Goal: Task Accomplishment & Management: Use online tool/utility

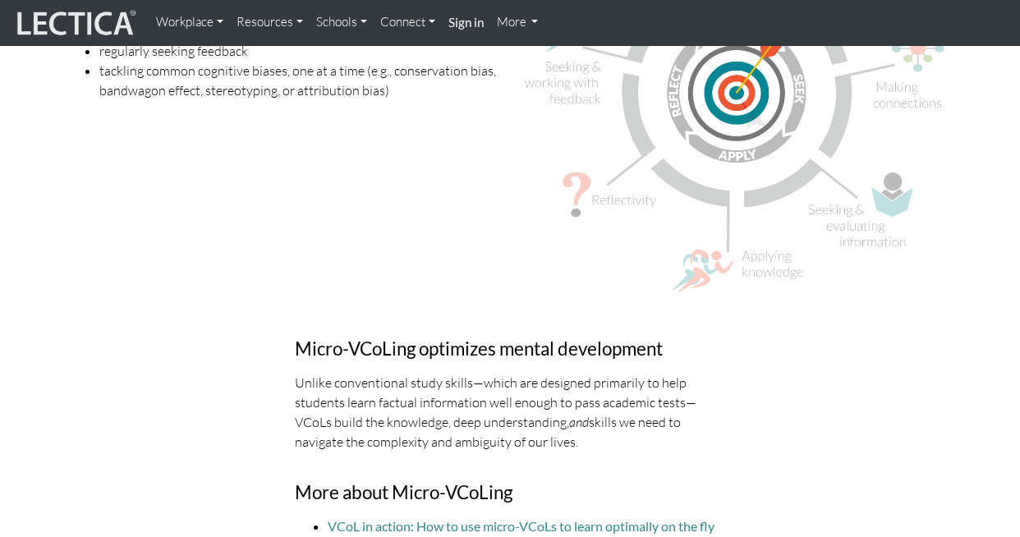
scroll to position [4489, 0]
click at [280, 19] on link "Resources" at bounding box center [270, 23] width 80 height 32
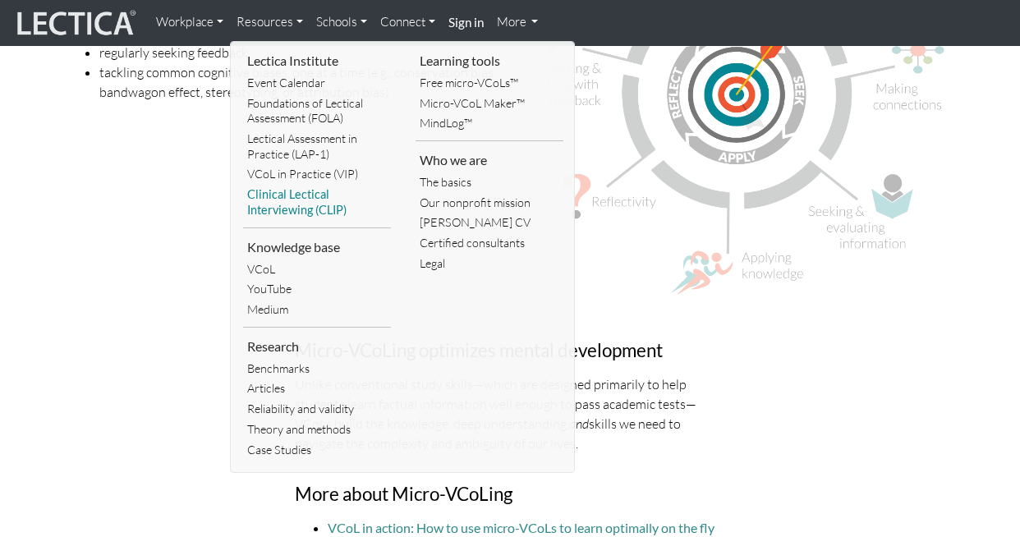
click at [319, 190] on link "Clinical Lectical Interviewing (CLIP)" at bounding box center [317, 202] width 148 height 35
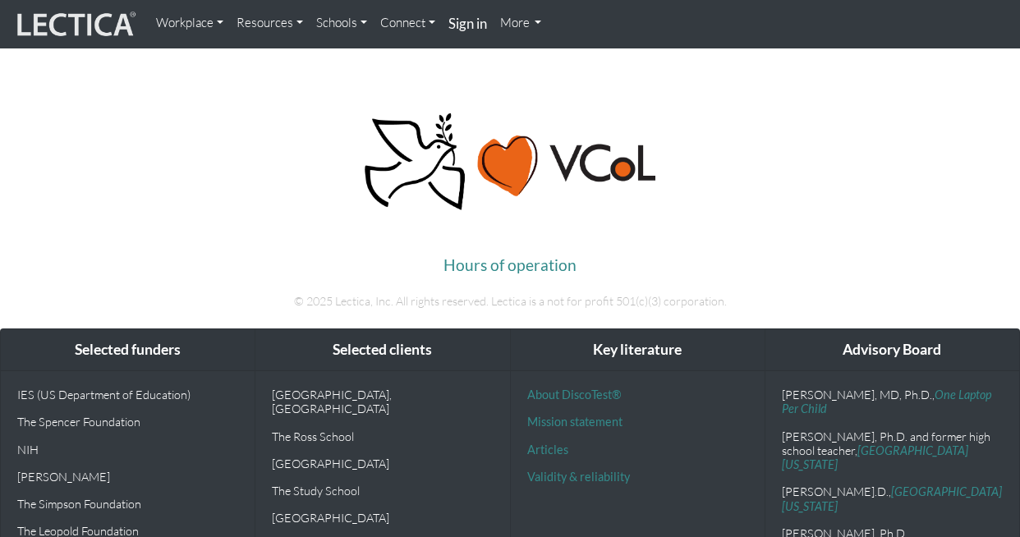
scroll to position [5404, 0]
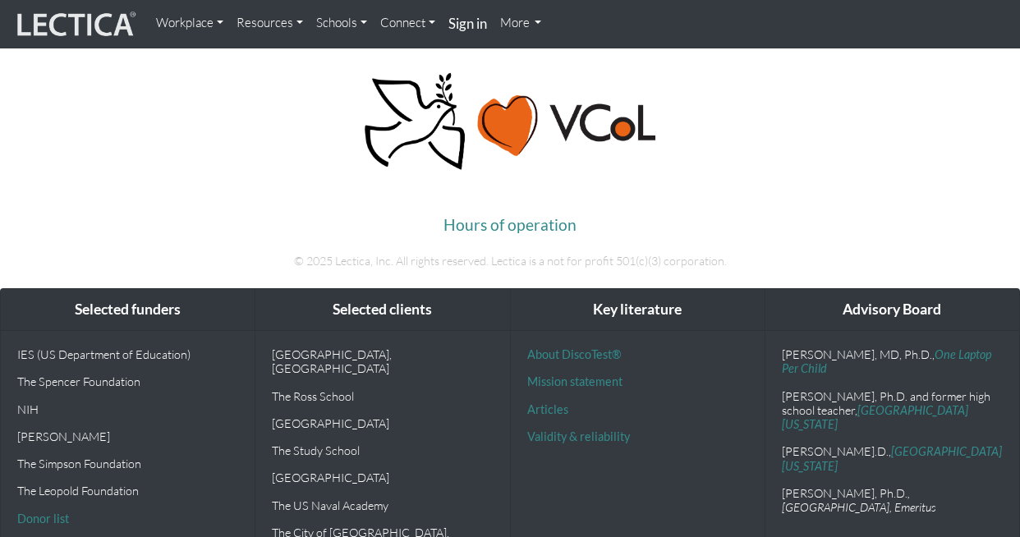
click at [281, 21] on link "Resources" at bounding box center [270, 23] width 80 height 33
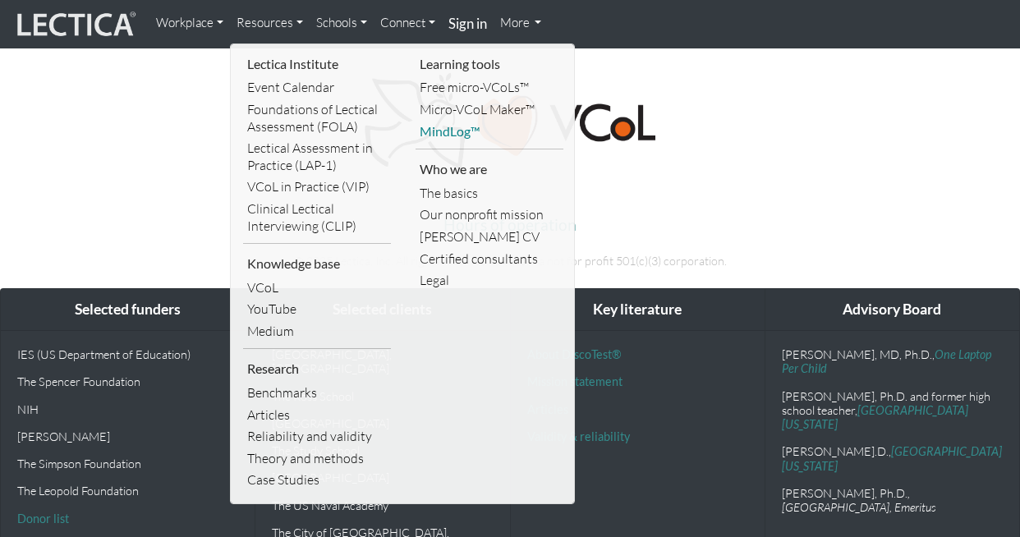
click at [456, 132] on link "MindLog™" at bounding box center [489, 132] width 148 height 22
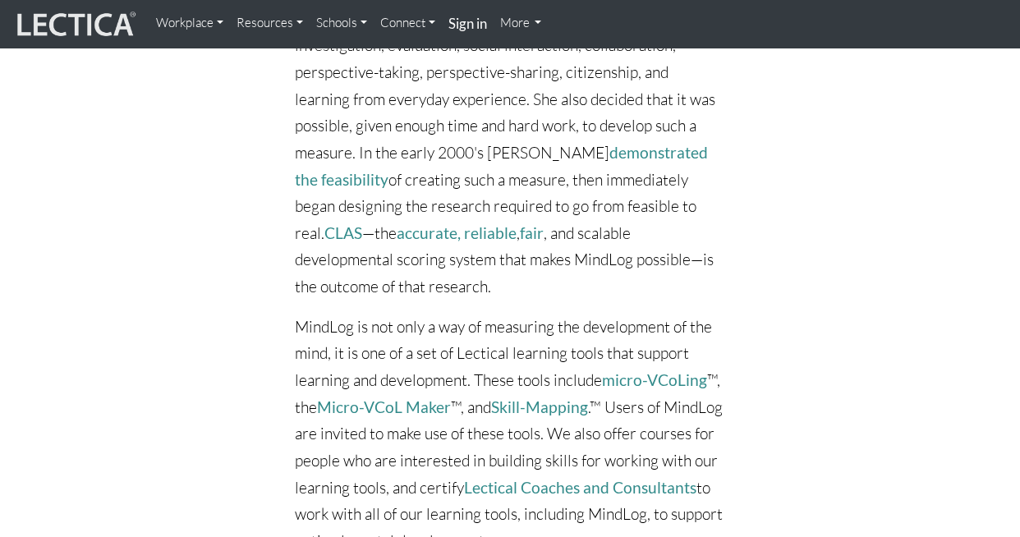
scroll to position [6446, 0]
click at [534, 396] on link "Skill-Mapping" at bounding box center [539, 405] width 97 height 19
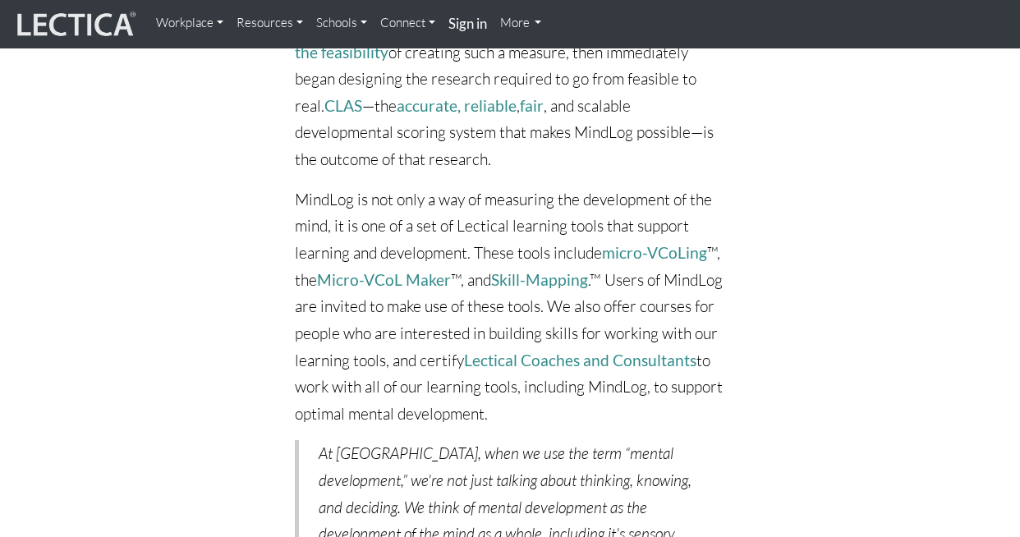
scroll to position [6575, 0]
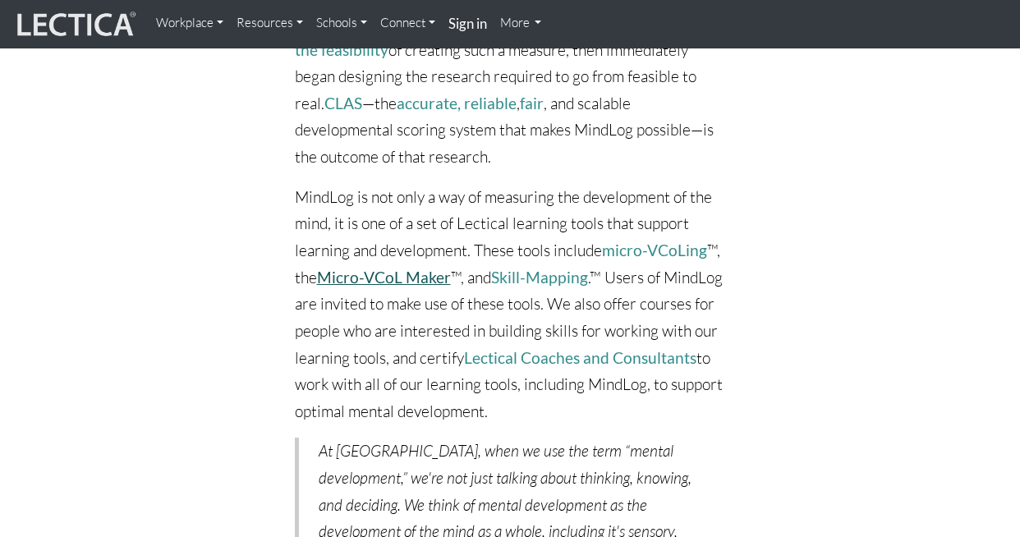
click at [392, 268] on link "Micro-VCoL Maker" at bounding box center [384, 277] width 134 height 19
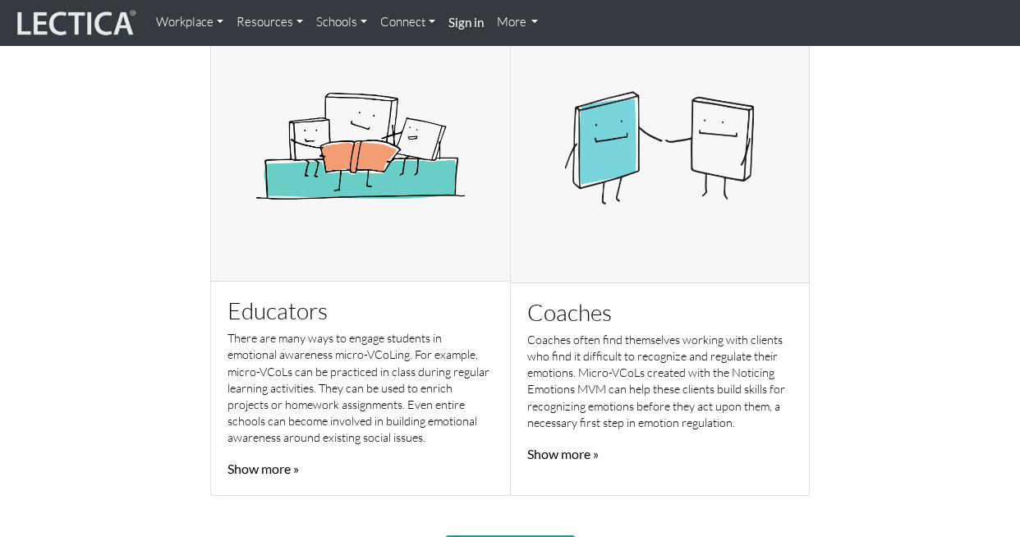
scroll to position [1086, 0]
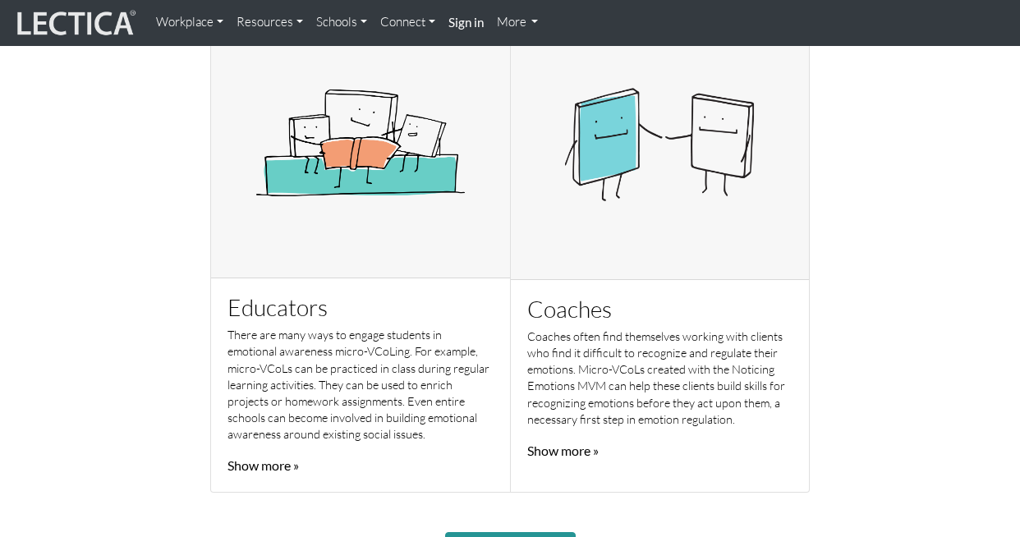
click at [259, 467] on link "Show more »" at bounding box center [262, 465] width 71 height 16
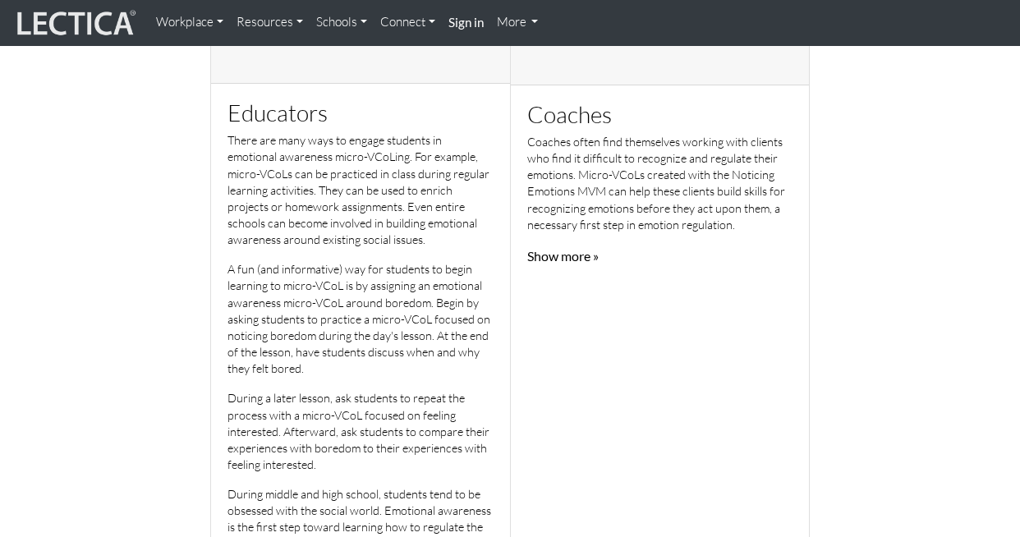
scroll to position [1262, 0]
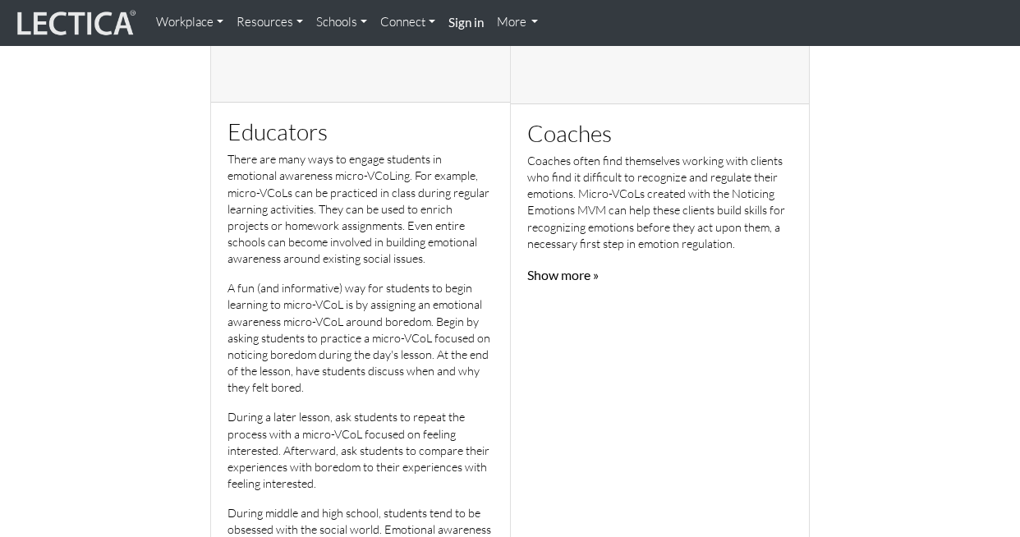
click at [575, 274] on link "Show more »" at bounding box center [562, 275] width 71 height 16
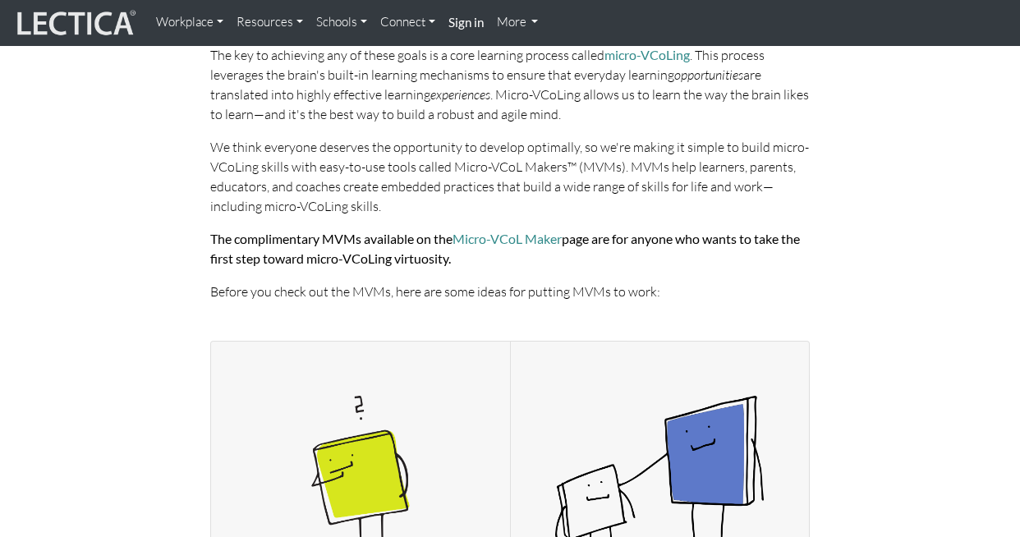
scroll to position [244, 0]
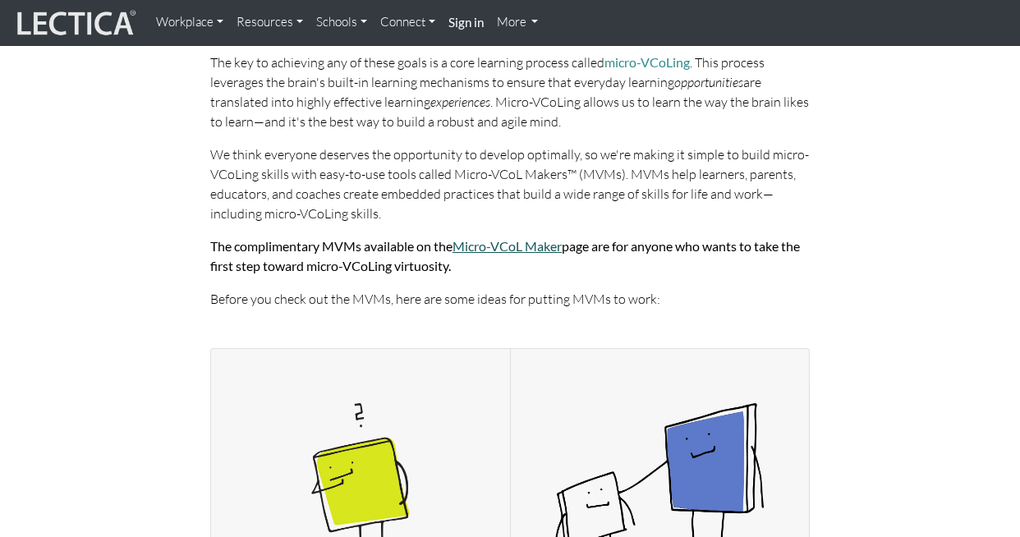
click at [521, 246] on link "Micro-VCoL Maker" at bounding box center [506, 246] width 109 height 16
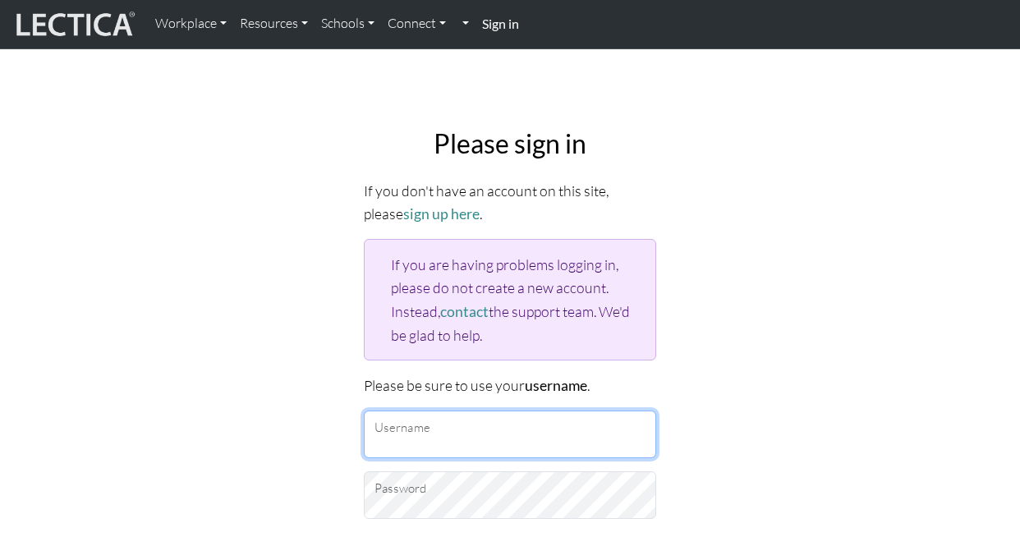
click at [491, 432] on input "Username" at bounding box center [510, 434] width 292 height 48
type input "kerri.laryea@gmail.com"
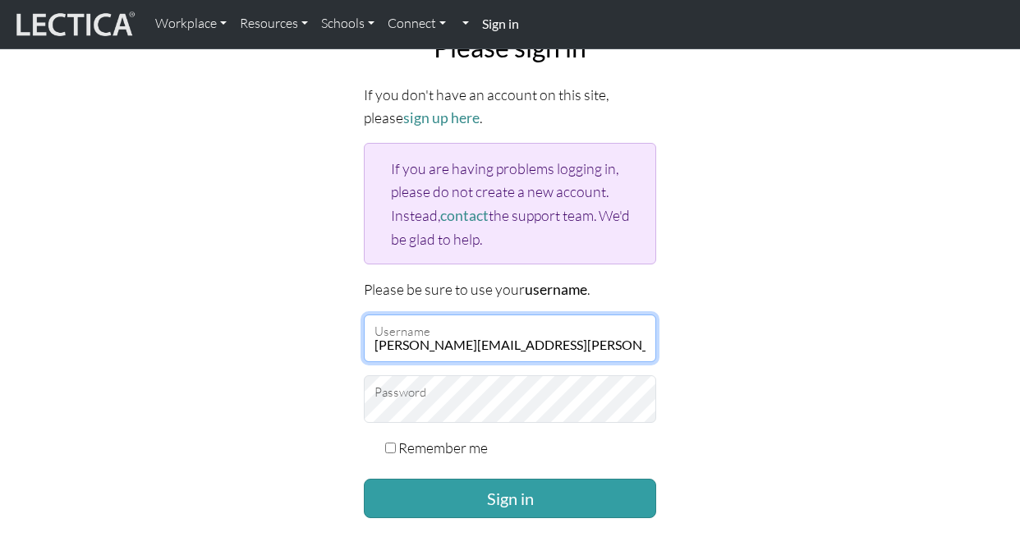
scroll to position [104, 0]
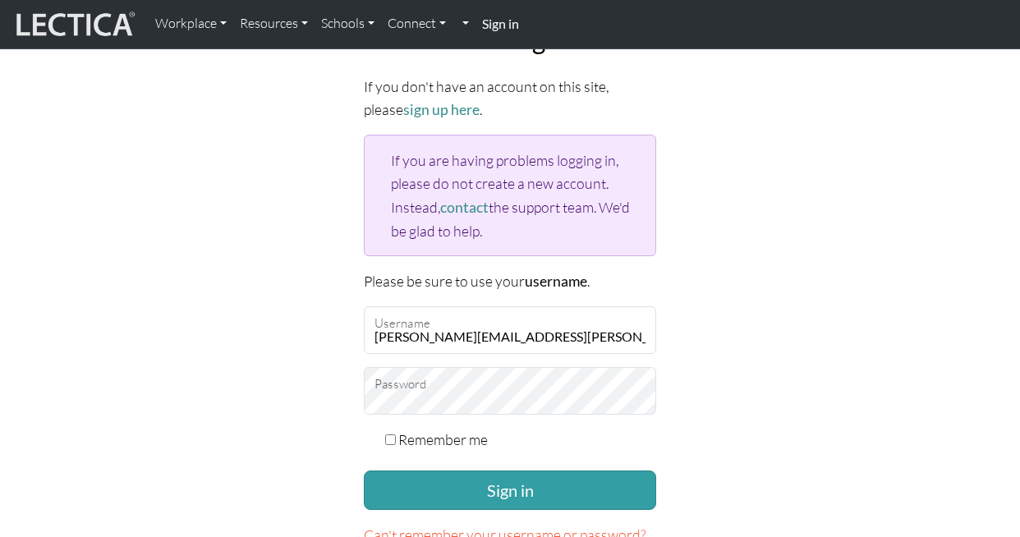
click at [454, 438] on label "Remember me" at bounding box center [442, 439] width 89 height 23
click at [396, 438] on input "Remember me" at bounding box center [390, 439] width 11 height 11
checkbox input "true"
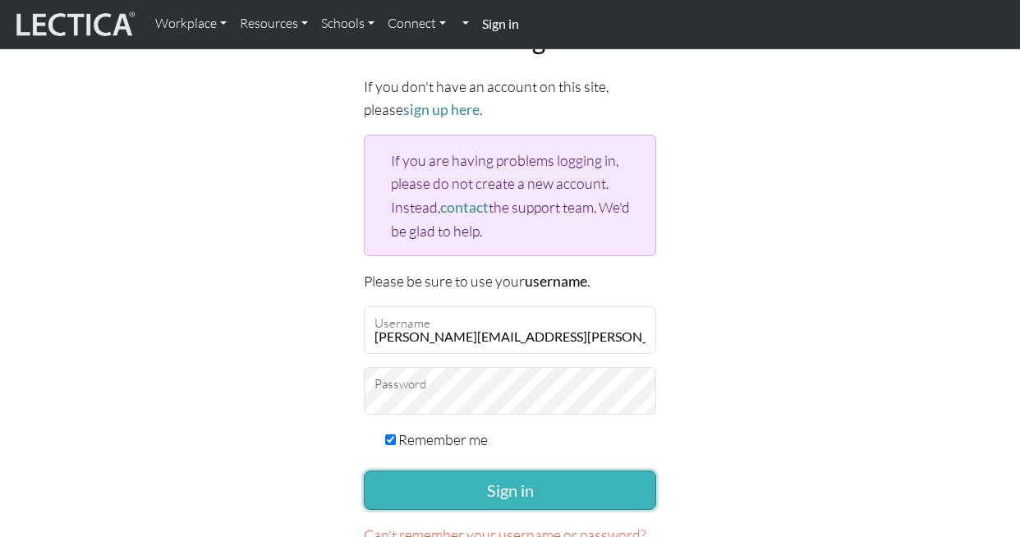
click at [519, 488] on button "Sign in" at bounding box center [510, 489] width 292 height 39
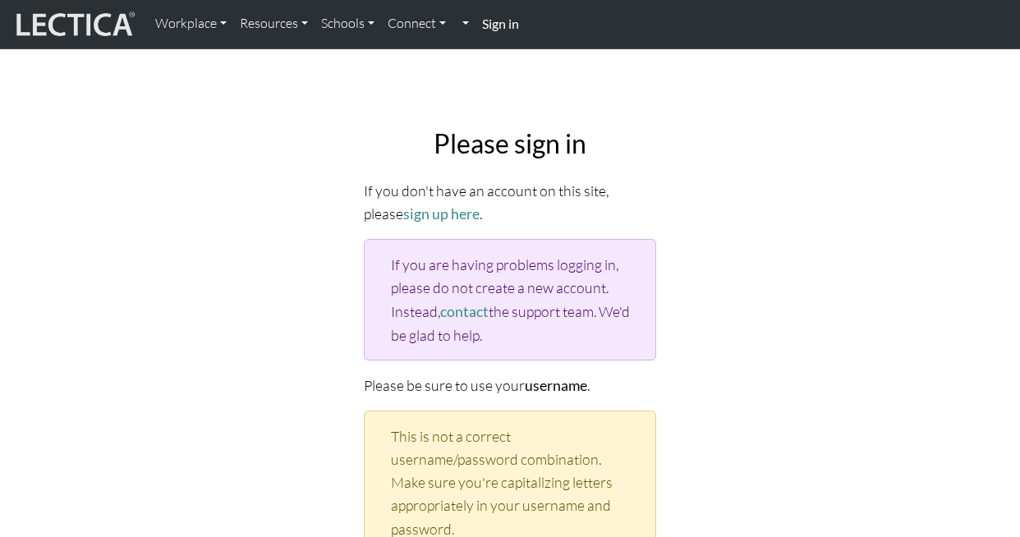
click at [497, 21] on strong "Sign in" at bounding box center [500, 24] width 37 height 16
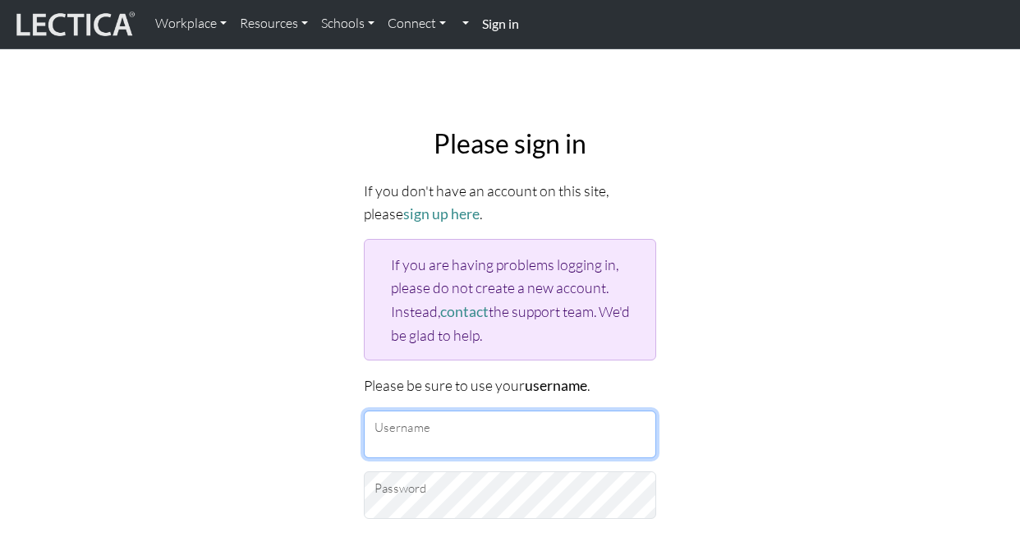
click at [468, 433] on input "Username" at bounding box center [510, 434] width 292 height 48
type input "laryeak"
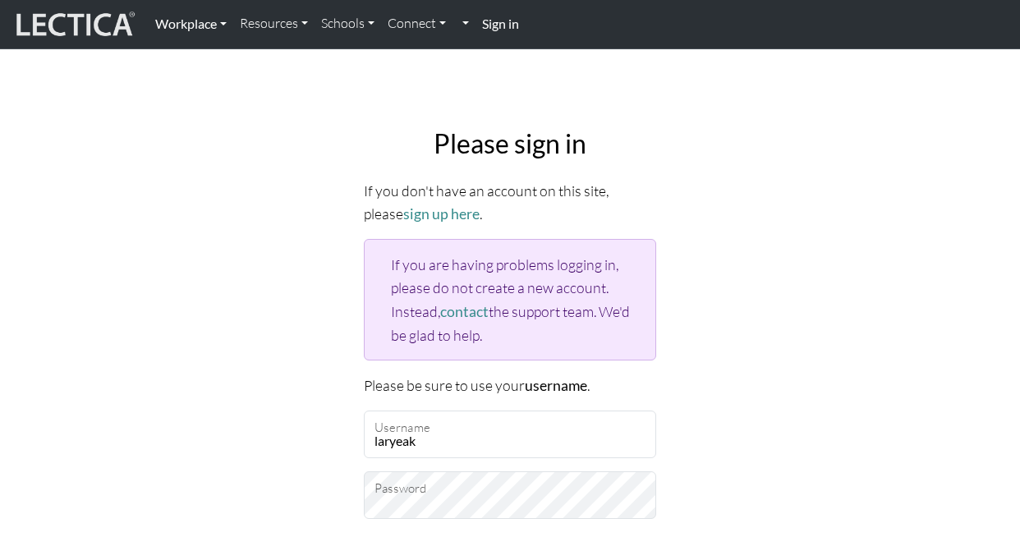
click at [185, 25] on link "Workplace" at bounding box center [191, 24] width 85 height 34
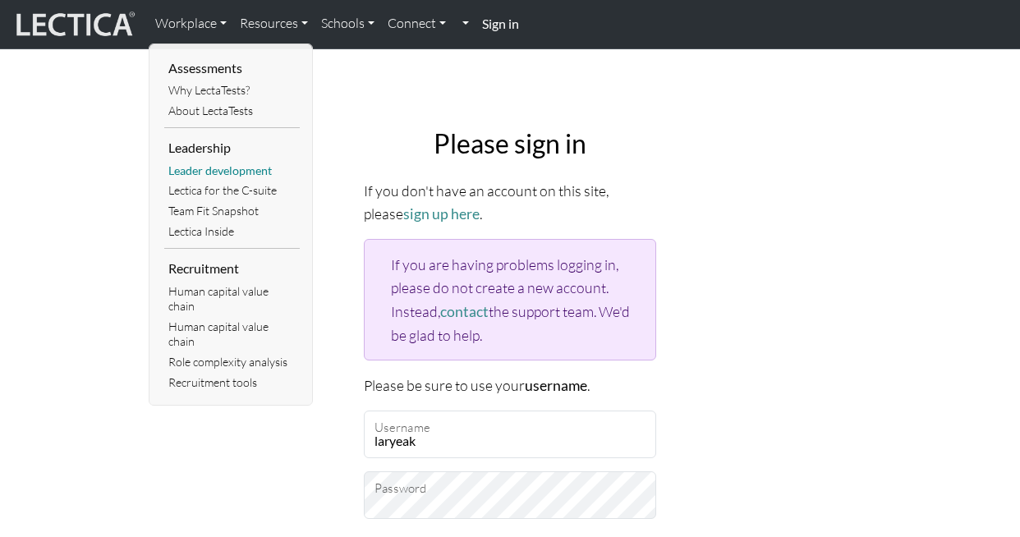
click at [214, 172] on link "Leader development" at bounding box center [231, 171] width 135 height 21
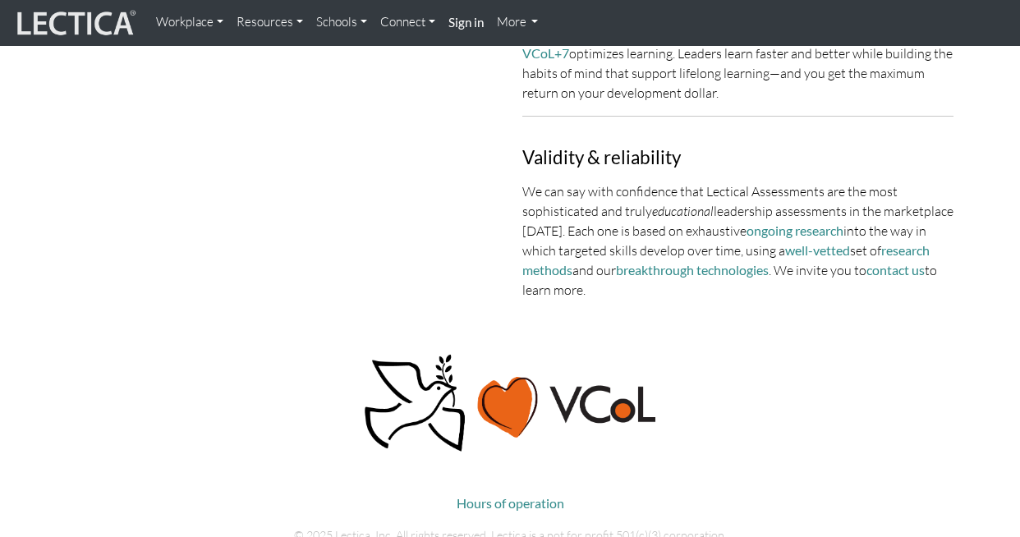
scroll to position [1665, 0]
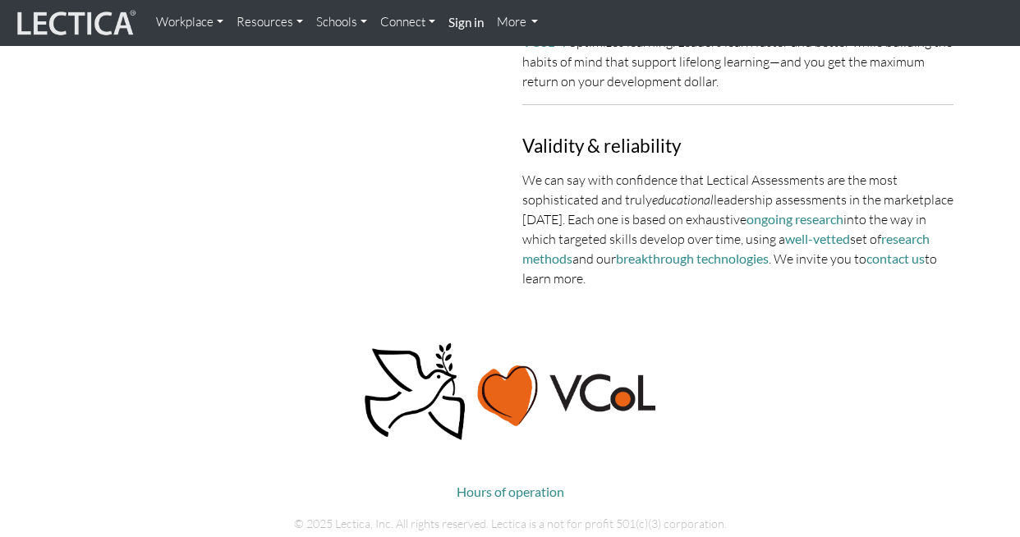
click at [536, 21] on link "More" at bounding box center [517, 23] width 55 height 32
click at [507, 21] on link "More" at bounding box center [517, 23] width 55 height 32
click at [511, 21] on link "More" at bounding box center [517, 23] width 55 height 32
click at [507, 22] on link "More" at bounding box center [517, 23] width 55 height 32
click at [259, 21] on link "Resources" at bounding box center [270, 23] width 80 height 32
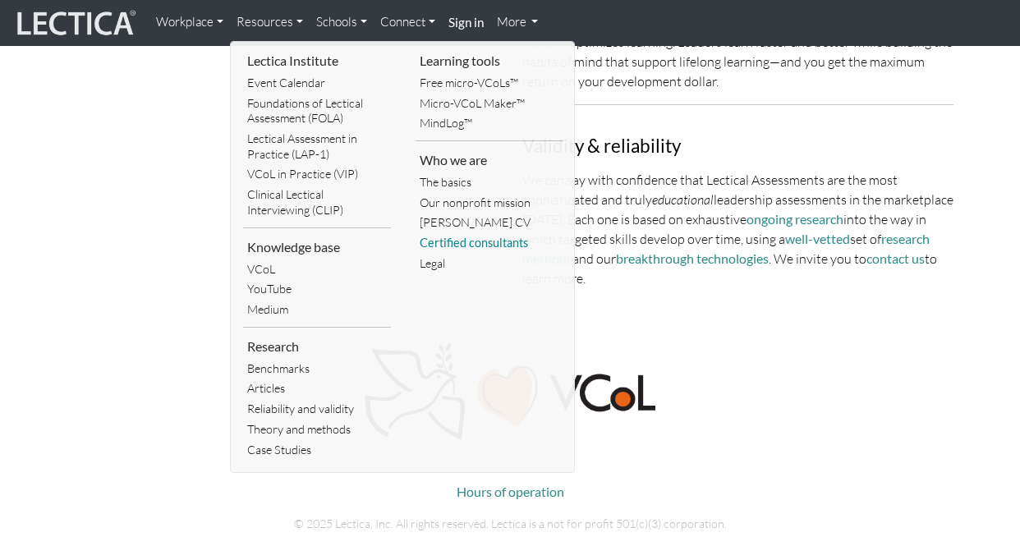
click at [482, 241] on link "Certified consultants" at bounding box center [489, 243] width 148 height 21
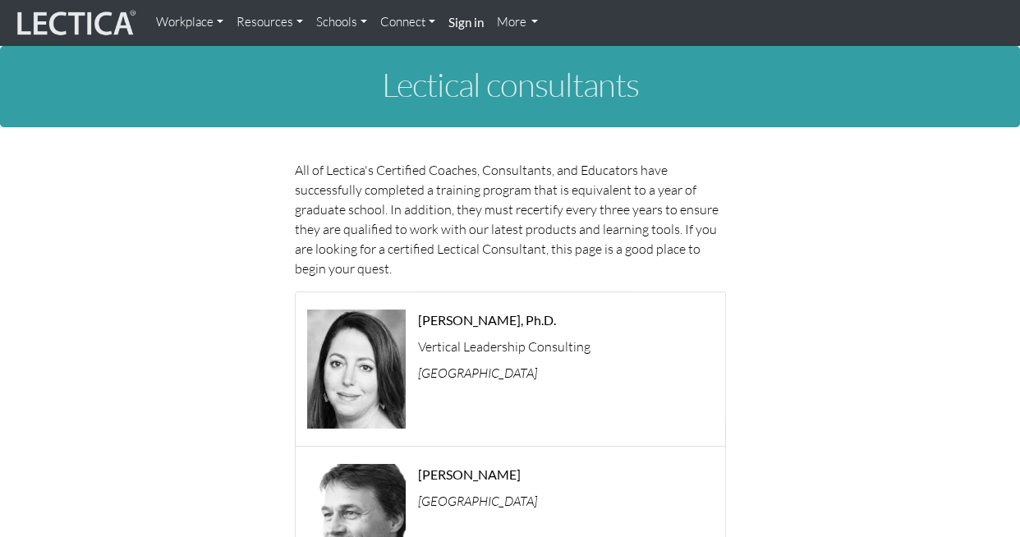
click at [198, 21] on link "Workplace" at bounding box center [189, 23] width 80 height 32
